Goal: Complete application form

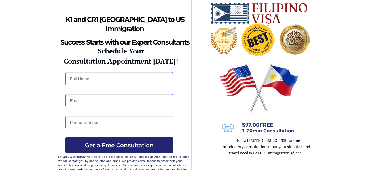
click at [315, 78] on div at bounding box center [191, 86] width 266 height 172
click at [83, 79] on input "text" at bounding box center [119, 78] width 108 height 13
type input "[PERSON_NAME]"
type input "[EMAIL_ADDRESS][DOMAIN_NAME]"
type input "9206916519"
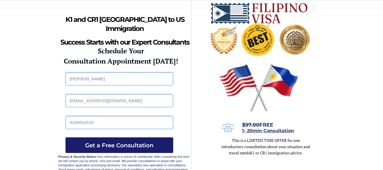
click at [154, 142] on span "Get a Free Consultation" at bounding box center [119, 145] width 108 height 7
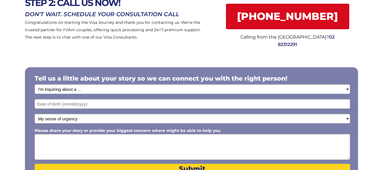
scroll to position [56, 0]
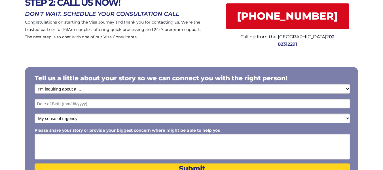
click at [347, 87] on select "I'm inquiring about a ... I don't know or other services Retirement Visa for Th…" at bounding box center [193, 89] width 316 height 10
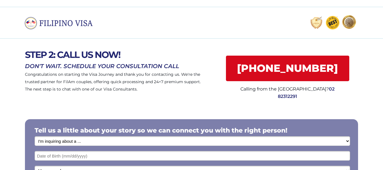
scroll to position [1, 0]
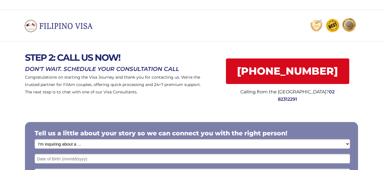
click at [227, 34] on div at bounding box center [191, 26] width 383 height 32
